Goal: Transaction & Acquisition: Obtain resource

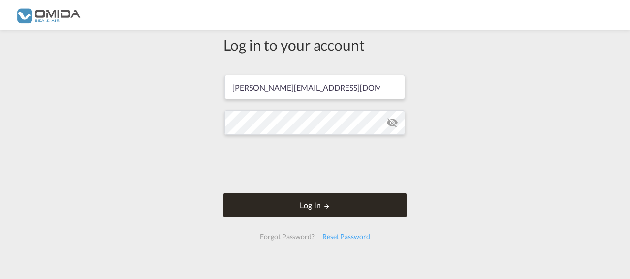
click at [348, 207] on button "Log In" at bounding box center [314, 205] width 183 height 25
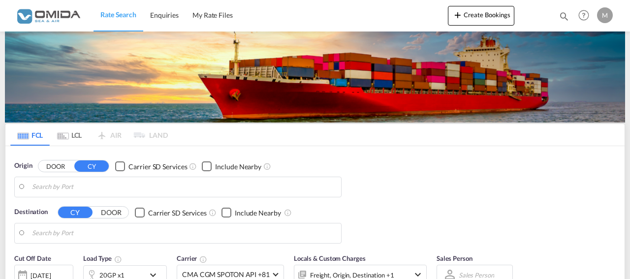
type input "Gdansk, PLGDN"
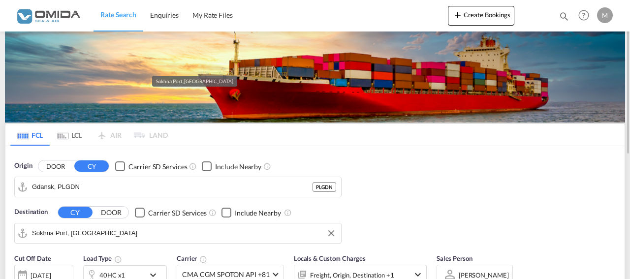
click at [98, 234] on input "Sokhna Port, [GEOGRAPHIC_DATA]" at bounding box center [184, 233] width 304 height 15
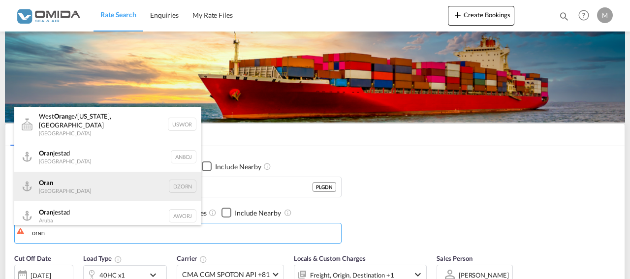
click at [116, 178] on div "Oran [GEOGRAPHIC_DATA] [GEOGRAPHIC_DATA]" at bounding box center [107, 187] width 187 height 30
type input "Oran, DZORN"
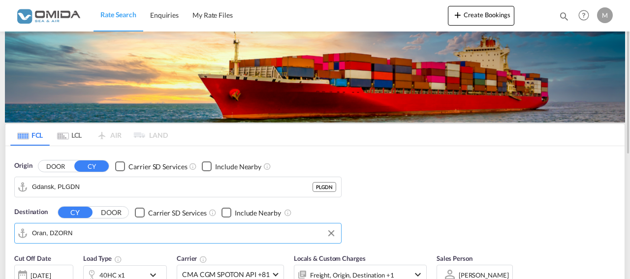
scroll to position [100, 0]
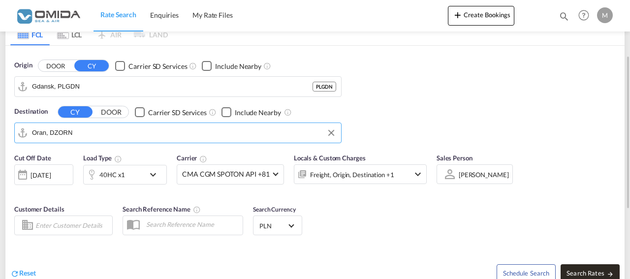
click at [604, 273] on span "Search Rates" at bounding box center [589, 273] width 47 height 8
type input "PLGDN to DZORN / [DATE]"
